Goal: Navigation & Orientation: Find specific page/section

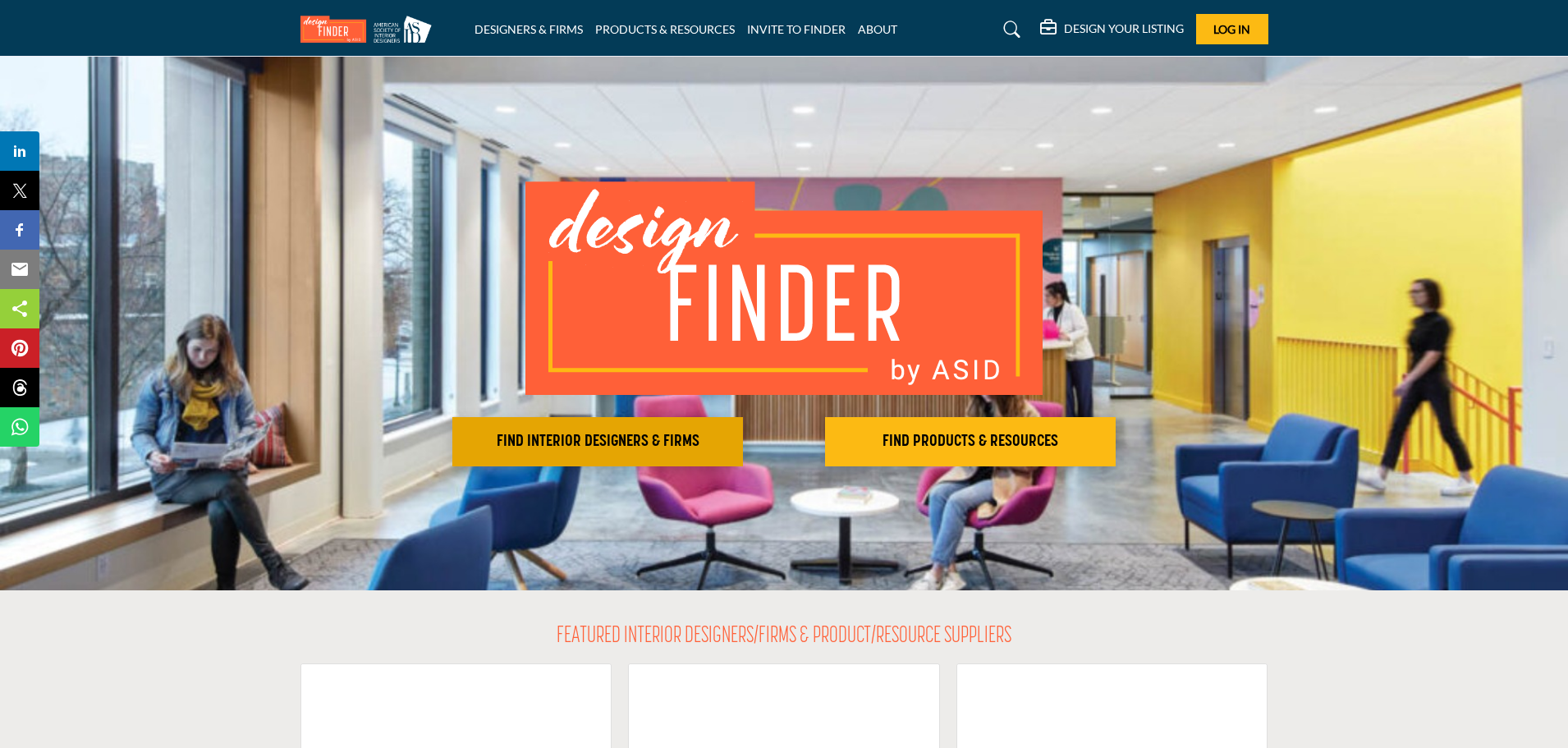
click at [617, 439] on h2 "FIND INTERIOR DESIGNERS & FIRMS" at bounding box center [597, 441] width 280 height 20
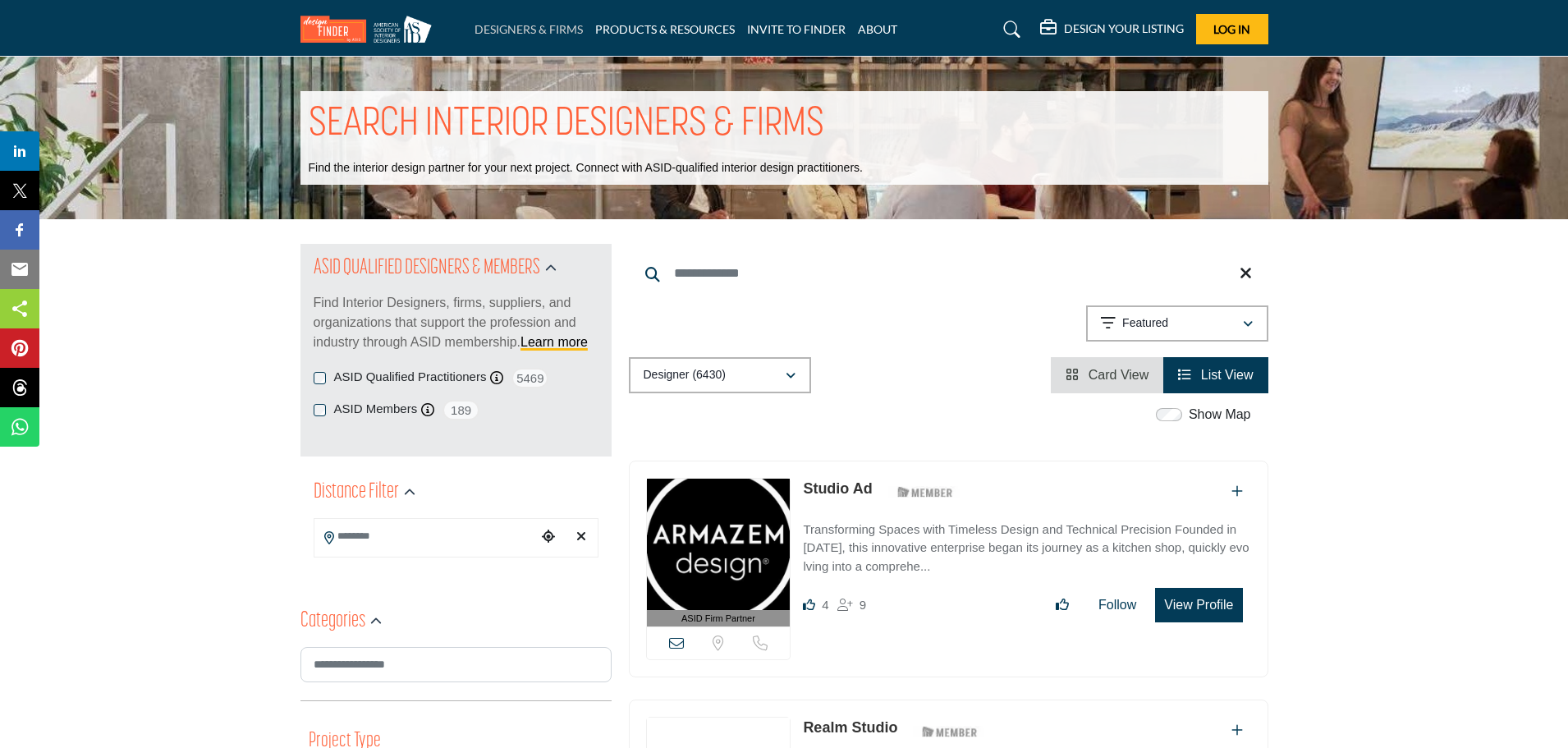
click at [514, 24] on link "DESIGNERS & FIRMS" at bounding box center [528, 28] width 109 height 14
